Goal: Task Accomplishment & Management: Use online tool/utility

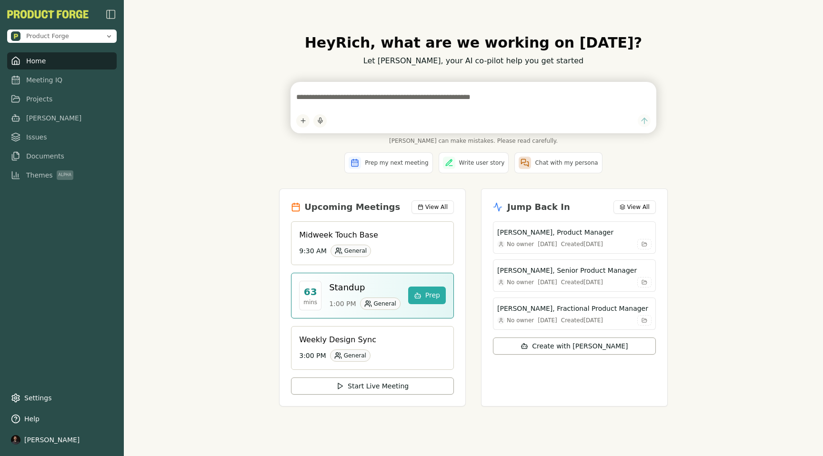
click at [194, 213] on div "Hey [PERSON_NAME] , what are we working on [DATE]? Let [PERSON_NAME], your AI c…" at bounding box center [473, 228] width 699 height 456
click at [207, 252] on div "Hey [PERSON_NAME] , what are we working on [DATE]? Let [PERSON_NAME], your AI c…" at bounding box center [473, 228] width 699 height 456
click at [43, 74] on link "Meeting IQ" at bounding box center [62, 79] width 110 height 17
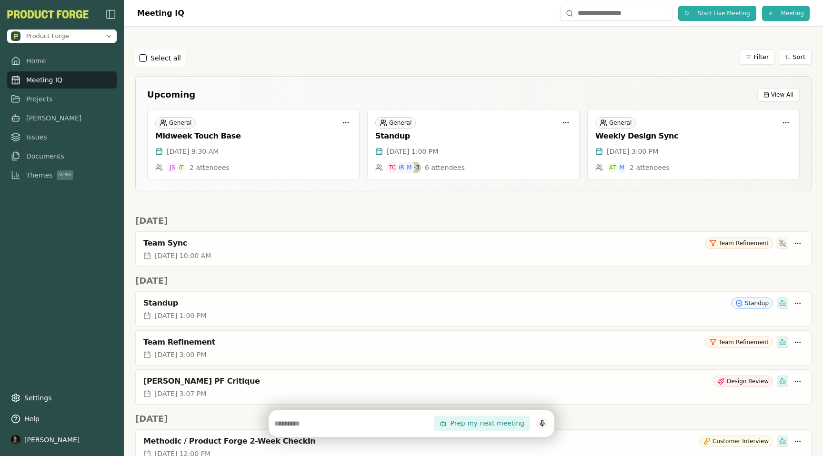
click at [710, 11] on span "Start Live Meeting" at bounding box center [724, 14] width 52 height 8
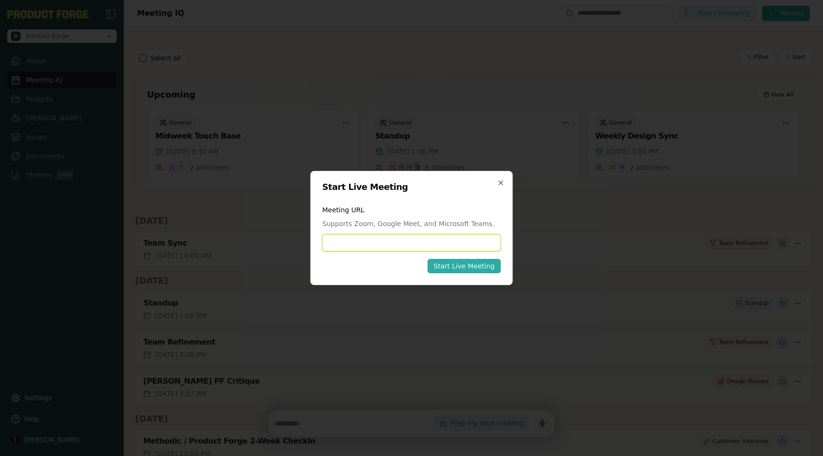
paste input "**********"
type input "**********"
click at [484, 264] on div "Start Live Meeting" at bounding box center [463, 267] width 61 height 10
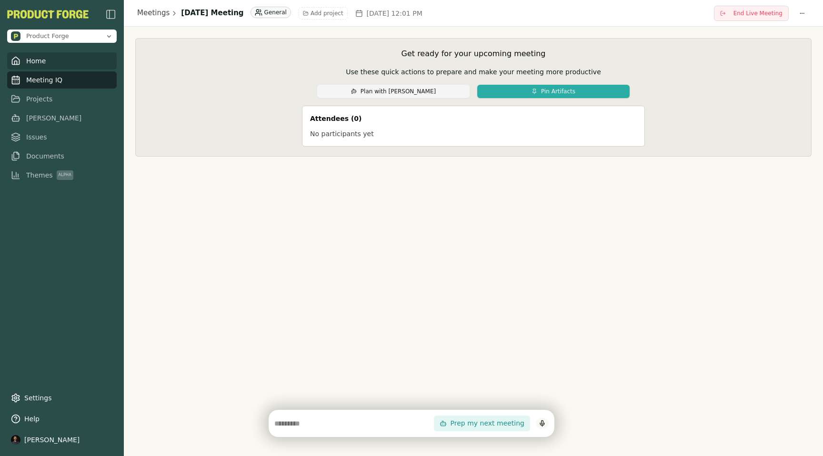
click at [40, 62] on span "Home" at bounding box center [36, 61] width 20 height 10
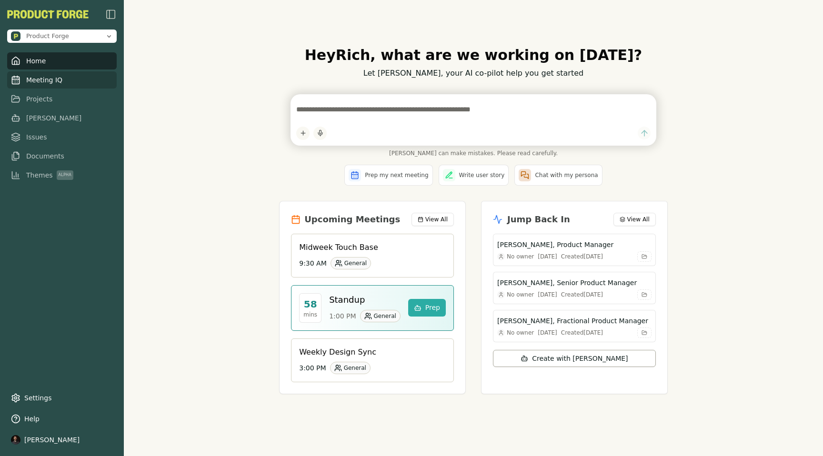
click at [33, 83] on span "Meeting IQ" at bounding box center [44, 80] width 36 height 10
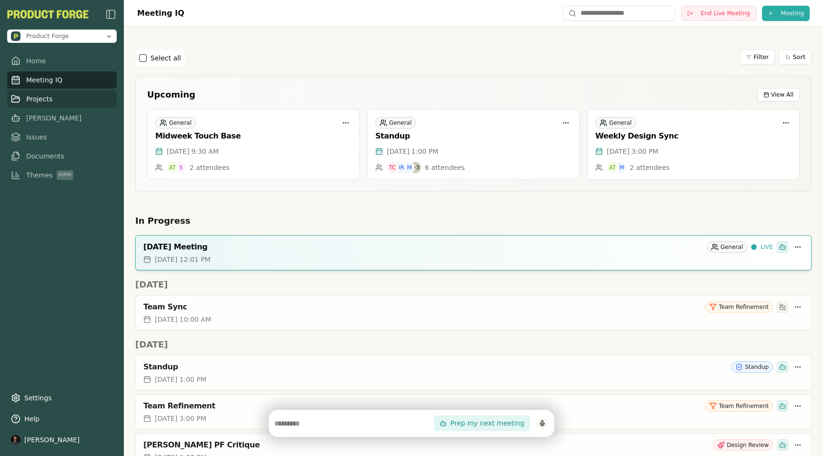
click at [32, 101] on span "Projects" at bounding box center [39, 99] width 26 height 10
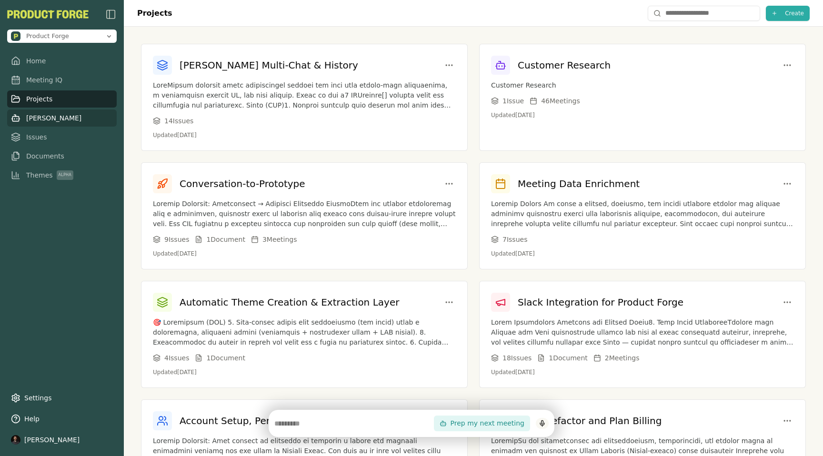
click at [31, 116] on span "[PERSON_NAME]" at bounding box center [53, 118] width 55 height 10
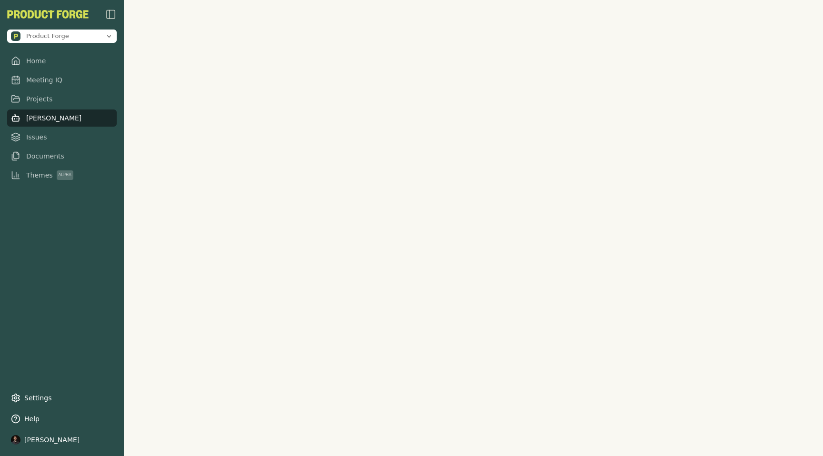
scroll to position [193, 0]
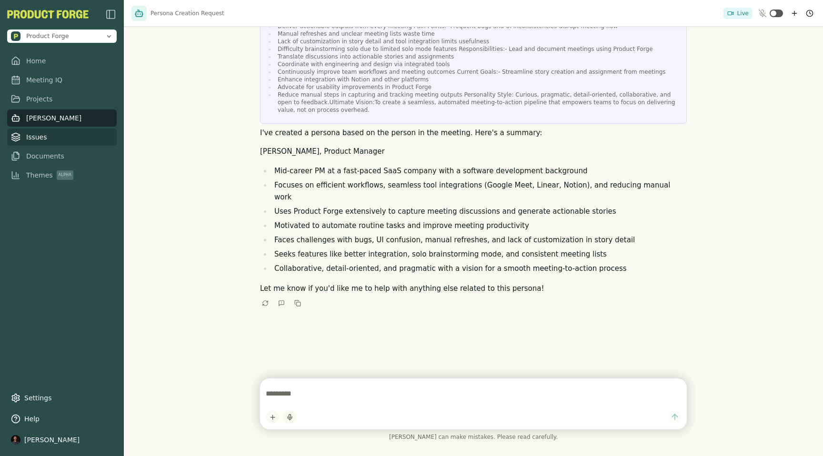
click at [30, 140] on span "Issues" at bounding box center [36, 137] width 21 height 10
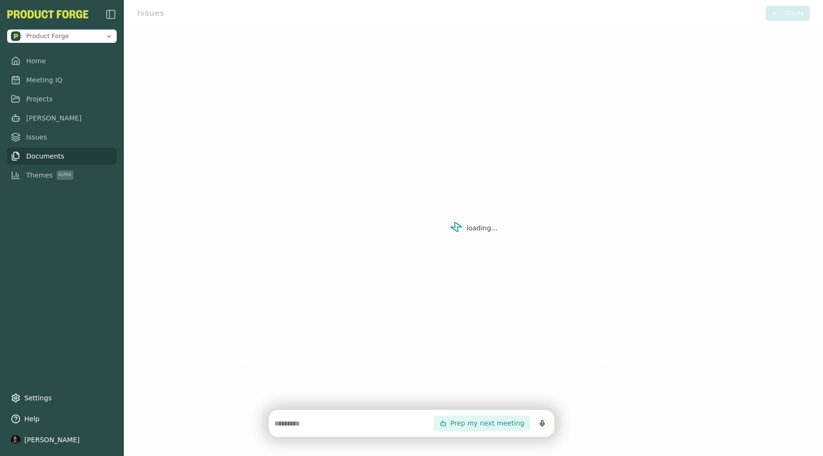
click at [34, 152] on span "Documents" at bounding box center [45, 156] width 38 height 10
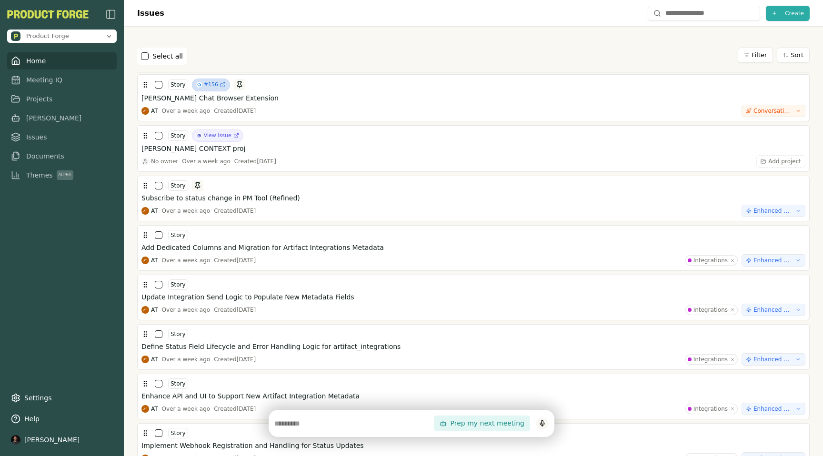
click at [50, 59] on link "Home" at bounding box center [62, 60] width 110 height 17
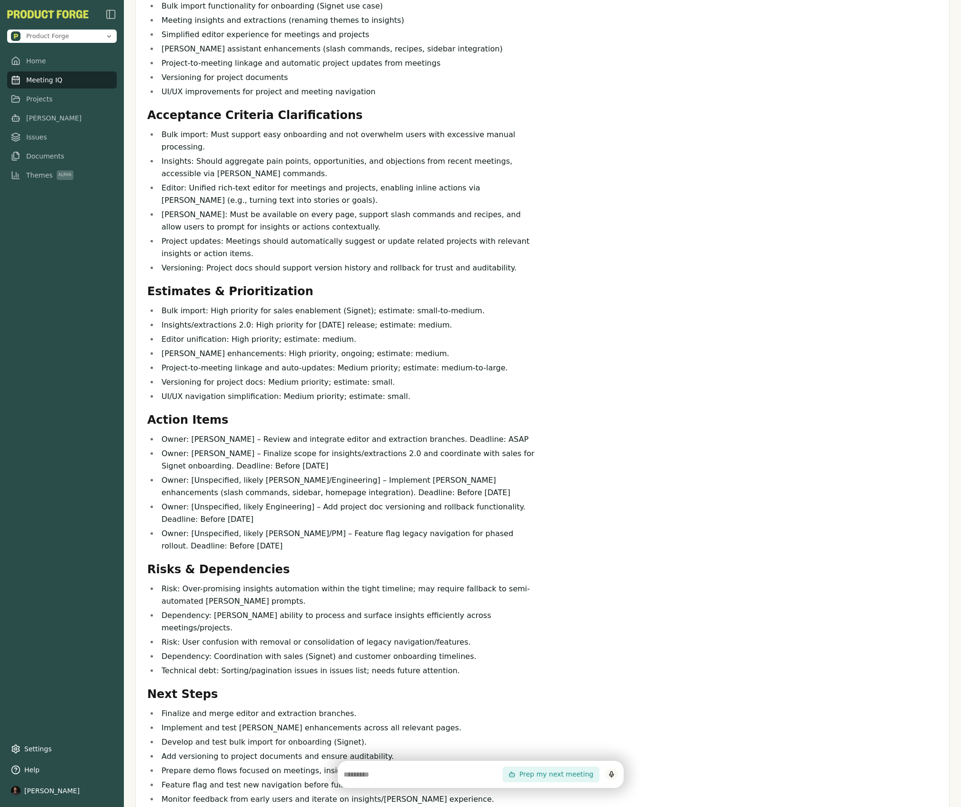
scroll to position [194, 0]
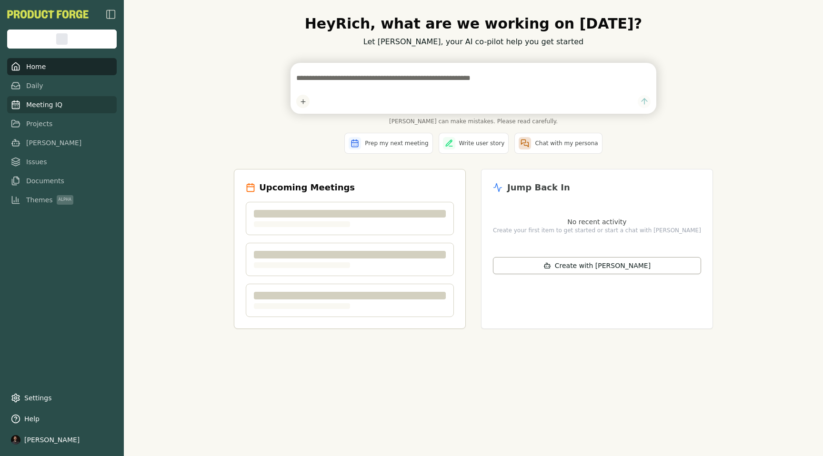
click at [50, 105] on span "Meeting IQ" at bounding box center [44, 105] width 36 height 10
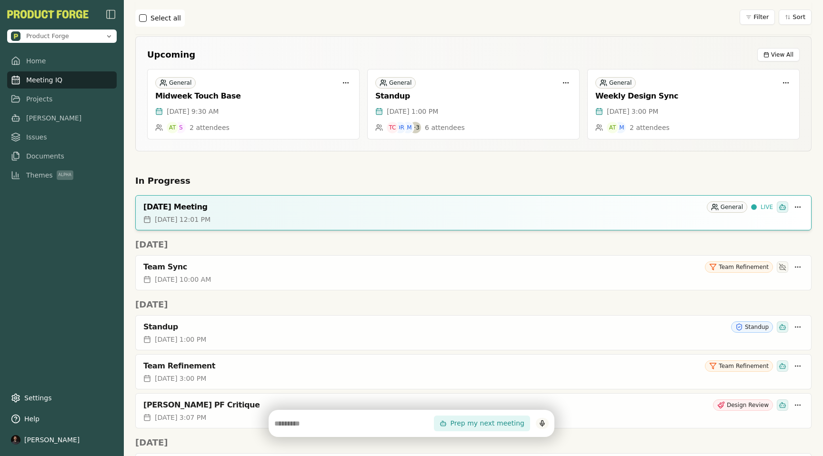
scroll to position [41, 0]
click at [181, 204] on div "October 15, 2025 Meeting" at bounding box center [423, 206] width 560 height 10
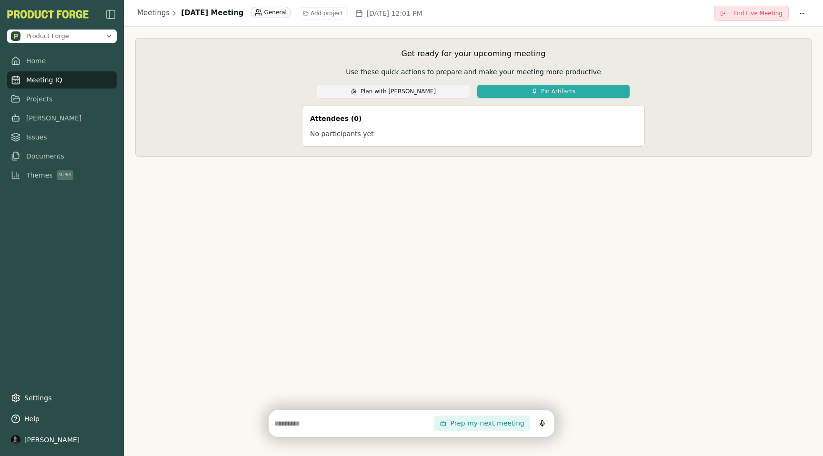
click at [772, 17] on button "End Live Meeting" at bounding box center [751, 13] width 75 height 15
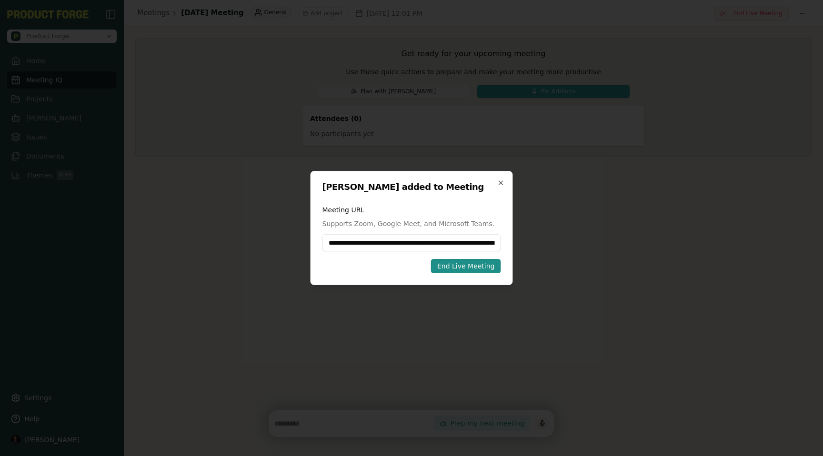
click at [470, 270] on div "End Live Meeting" at bounding box center [466, 267] width 58 height 10
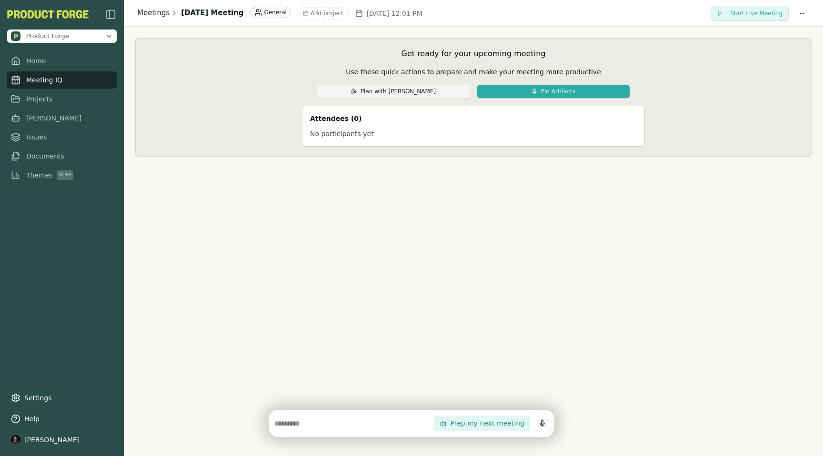
click at [150, 10] on link "Meetings" at bounding box center [153, 13] width 32 height 11
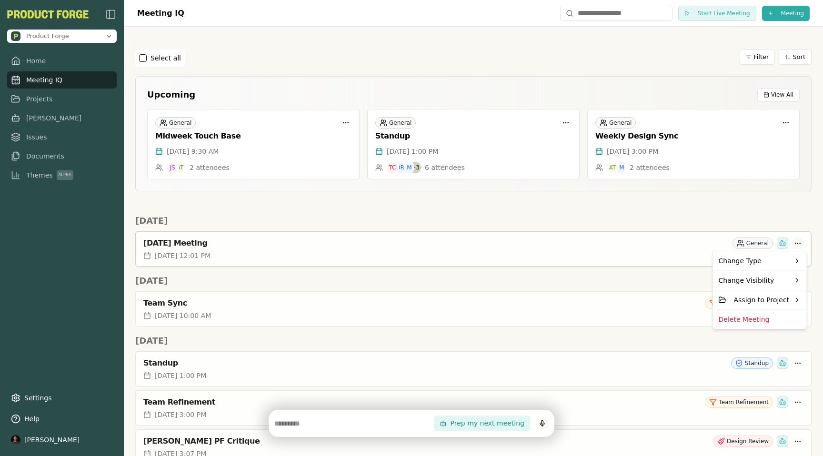
click at [796, 242] on html "Product Forge Home Meeting IQ Projects Smith Issues Documents Themes Alpha Sett…" at bounding box center [411, 228] width 823 height 456
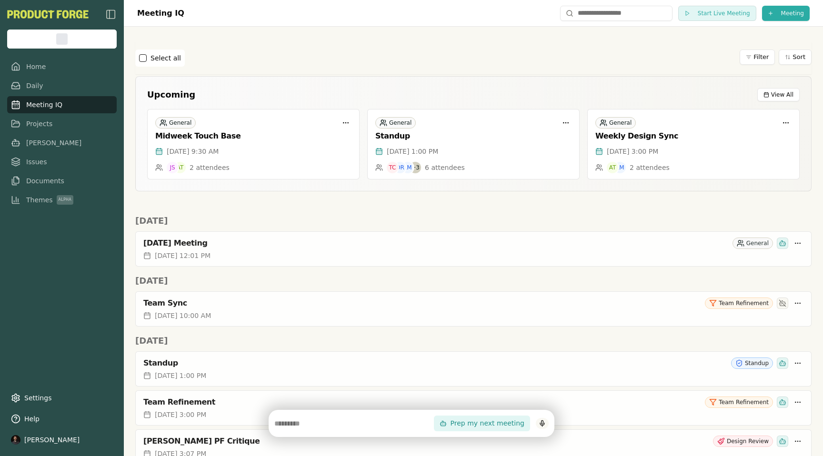
click at [689, 221] on h2 "Today" at bounding box center [473, 220] width 676 height 13
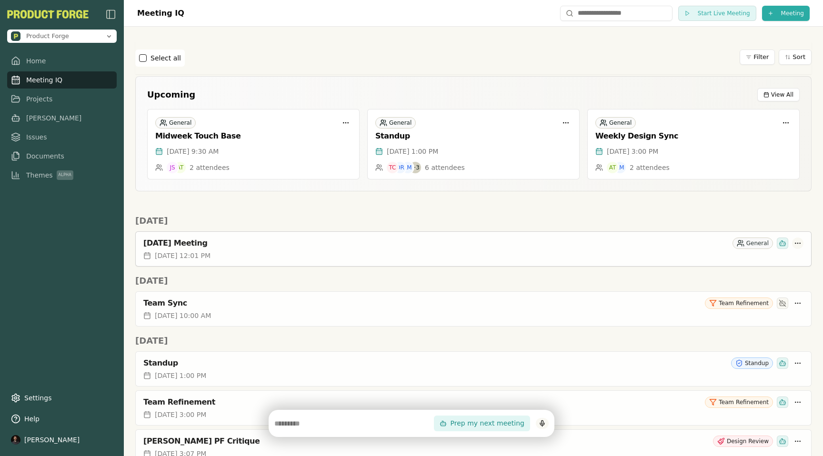
click at [798, 244] on html "Product Forge Home Meeting IQ Projects Smith Issues Documents Themes Alpha Sett…" at bounding box center [411, 228] width 823 height 456
click at [742, 321] on div "Delete Meeting" at bounding box center [760, 319] width 90 height 15
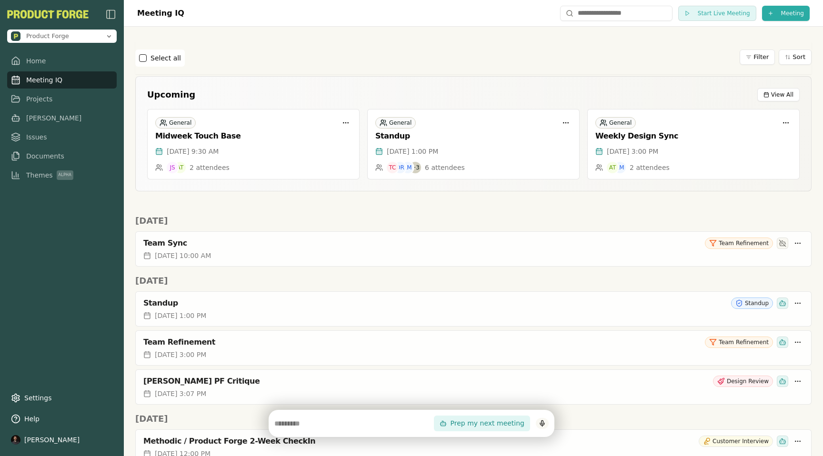
scroll to position [1, 0]
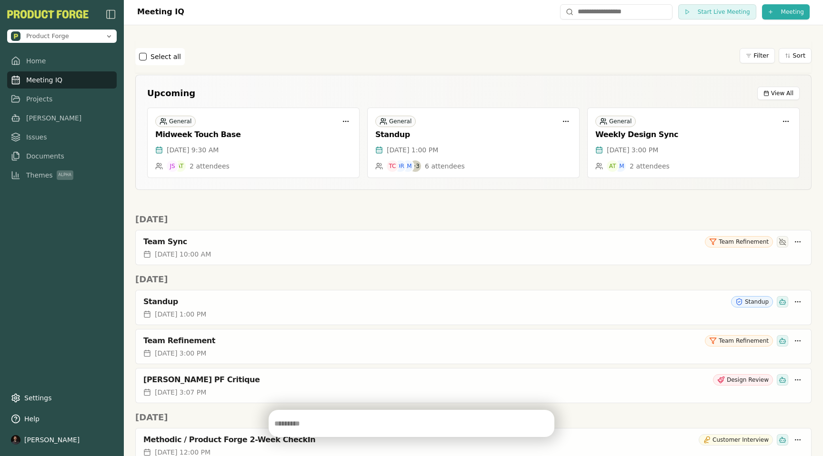
click at [375, 422] on input "text" at bounding box center [354, 423] width 160 height 11
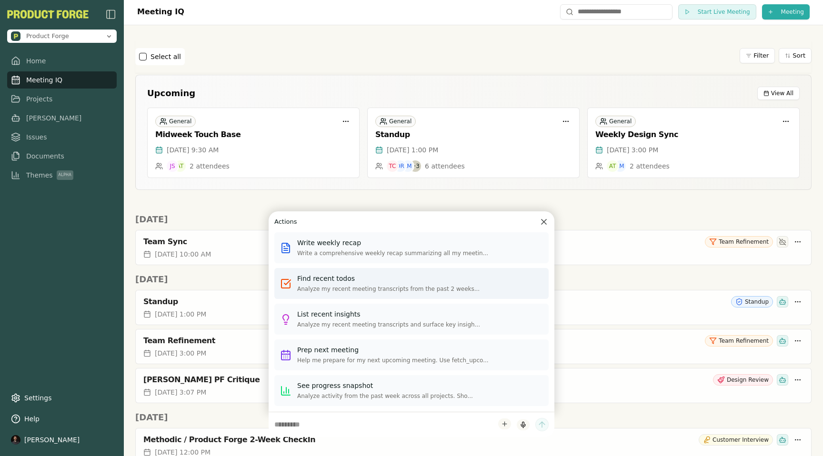
click at [338, 286] on p "Analyze my recent meeting transcripts from the past 2 weeks ..." at bounding box center [420, 289] width 246 height 9
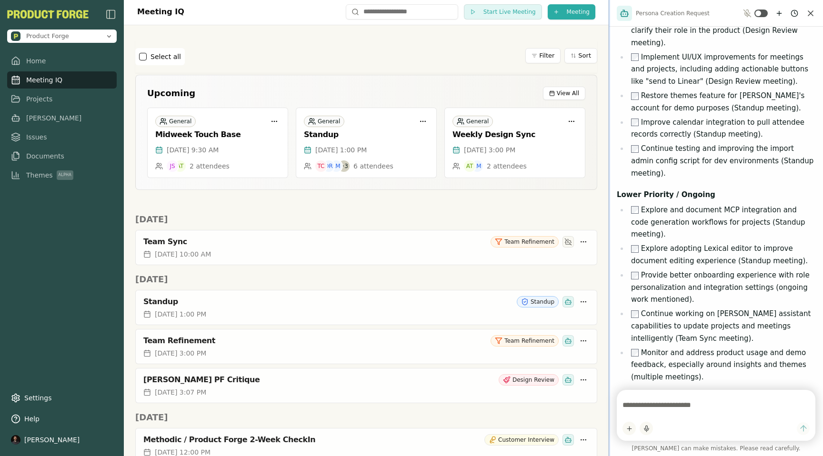
scroll to position [493, 0]
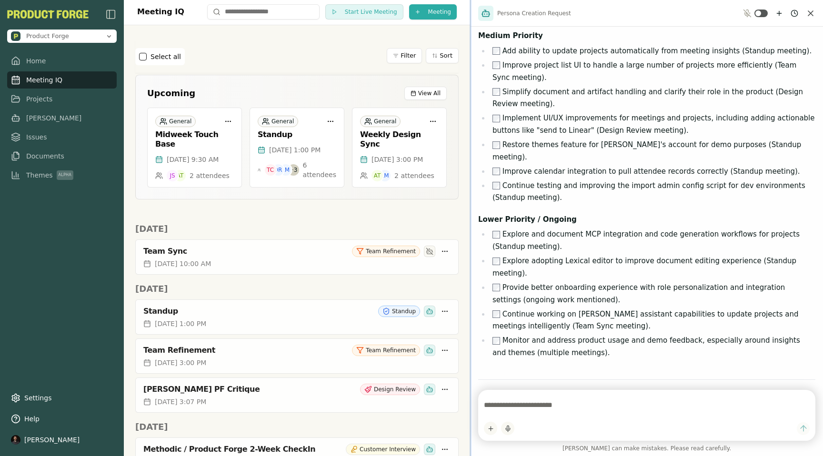
drag, startPoint x: 652, startPoint y: 245, endPoint x: 470, endPoint y: 249, distance: 181.5
click at [470, 249] on div at bounding box center [471, 228] width 2 height 456
